Goal: Obtain resource: Obtain resource

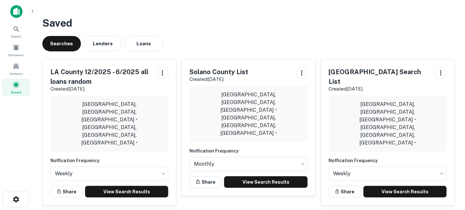
drag, startPoint x: 217, startPoint y: 102, endPoint x: 195, endPoint y: 99, distance: 22.2
click at [195, 99] on p "Solano County, CA, USA • Solano County, CA, USA •" at bounding box center [249, 114] width 108 height 46
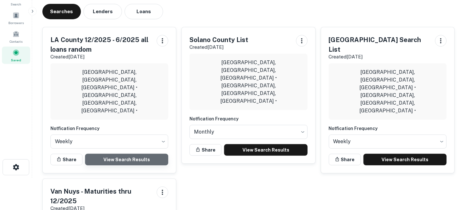
click at [121, 154] on link "View Search Results" at bounding box center [126, 160] width 83 height 12
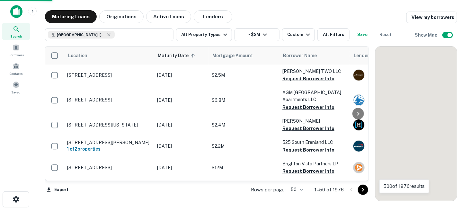
click at [362, 190] on icon "Go to next page" at bounding box center [363, 190] width 8 height 8
click at [364, 191] on icon "Go to next page" at bounding box center [363, 190] width 8 height 8
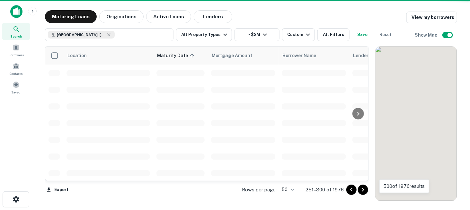
click at [364, 191] on icon "Go to next page" at bounding box center [363, 190] width 8 height 8
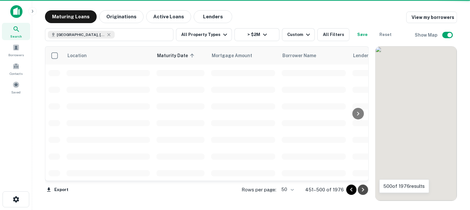
click at [364, 191] on icon "Go to next page" at bounding box center [363, 190] width 8 height 8
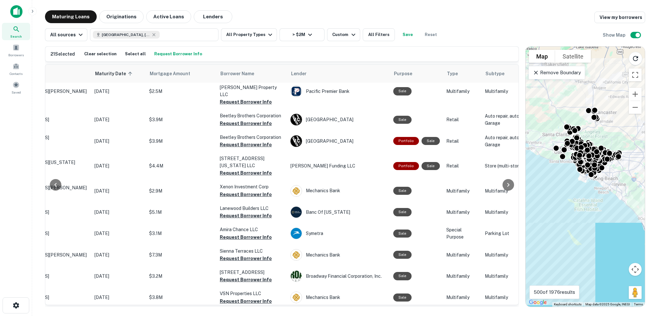
scroll to position [935, 63]
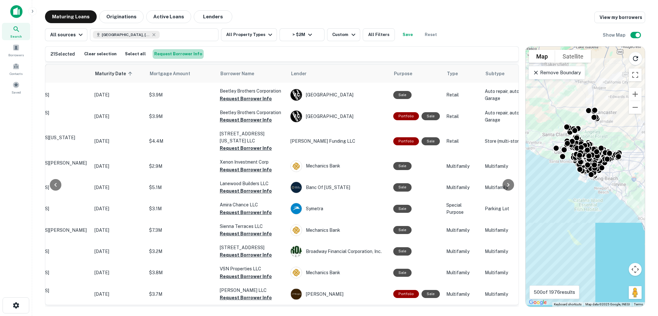
click at [180, 52] on button "Request Borrower Info" at bounding box center [178, 54] width 51 height 10
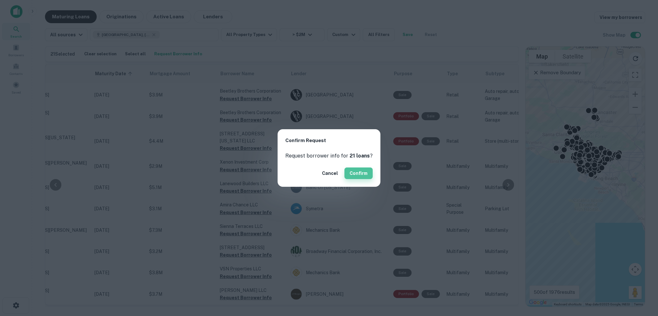
click at [359, 171] on button "Confirm" at bounding box center [358, 173] width 28 height 12
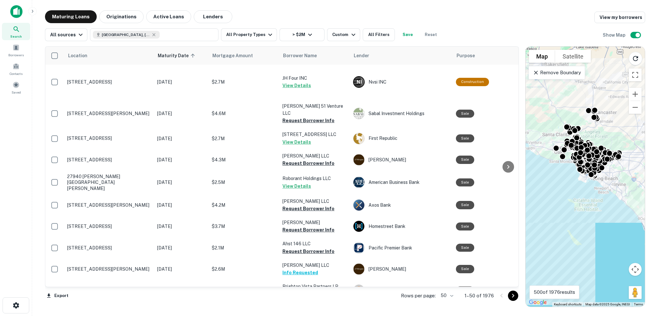
click at [513, 297] on icon "Go to next page" at bounding box center [513, 296] width 8 height 8
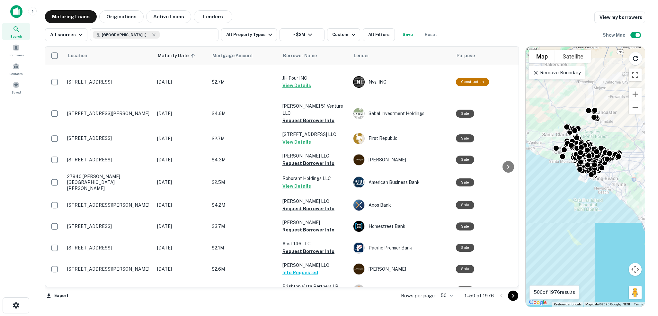
click at [513, 297] on icon "Go to next page" at bounding box center [513, 296] width 8 height 8
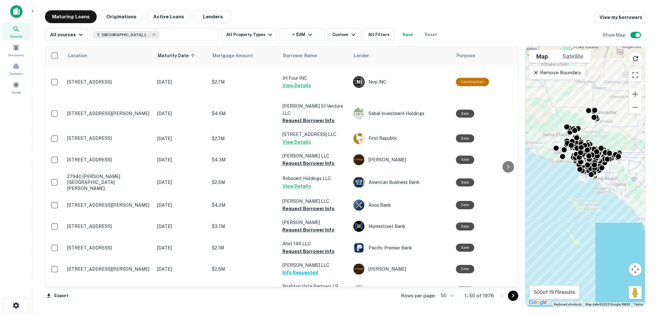
click at [513, 297] on icon "Go to next page" at bounding box center [513, 296] width 8 height 8
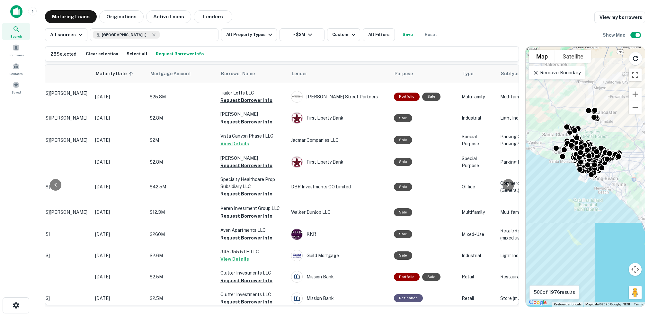
scroll to position [917, 63]
click at [182, 53] on button "Request Borrower Info" at bounding box center [179, 54] width 51 height 10
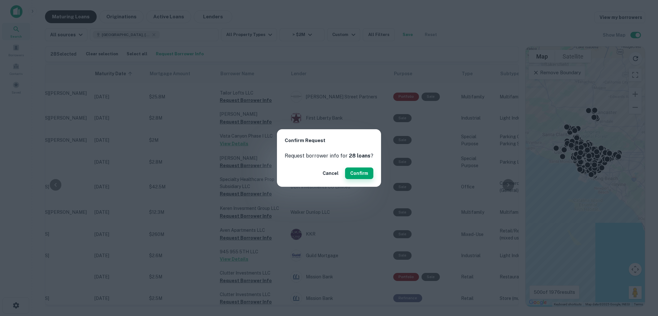
click at [358, 172] on button "Confirm" at bounding box center [359, 173] width 28 height 12
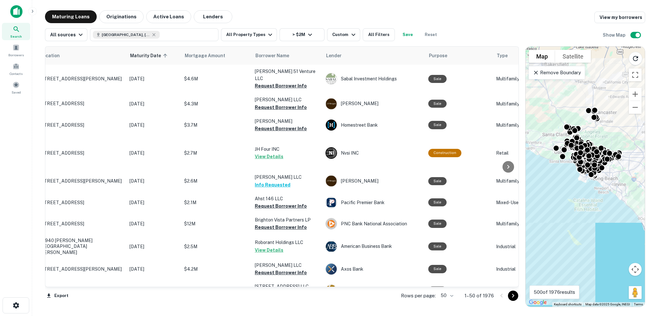
scroll to position [902, 0]
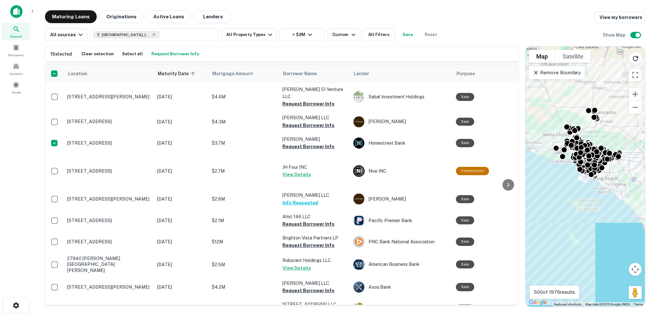
click at [164, 55] on button "Request Borrower Info" at bounding box center [175, 54] width 51 height 10
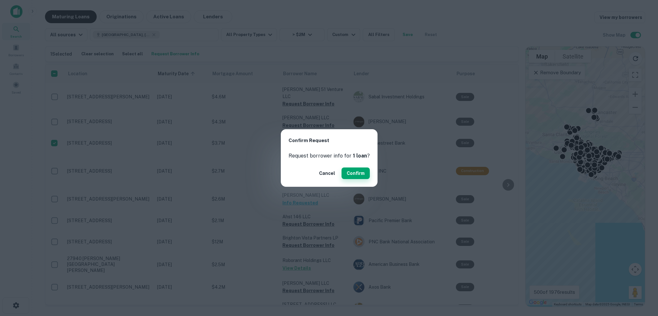
click at [367, 173] on button "Confirm" at bounding box center [355, 173] width 28 height 12
